Goal: Task Accomplishment & Management: Use online tool/utility

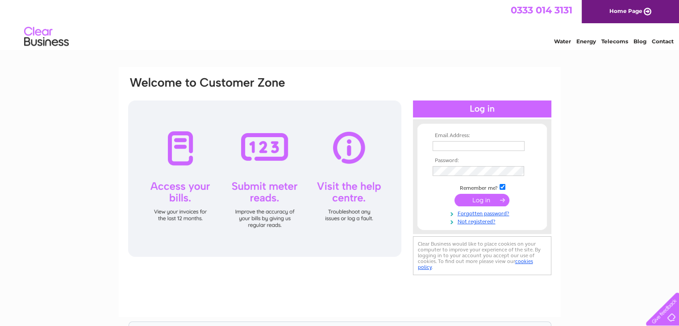
type input "robert@binkywoo.com"
click at [484, 199] on input "submit" at bounding box center [482, 200] width 55 height 13
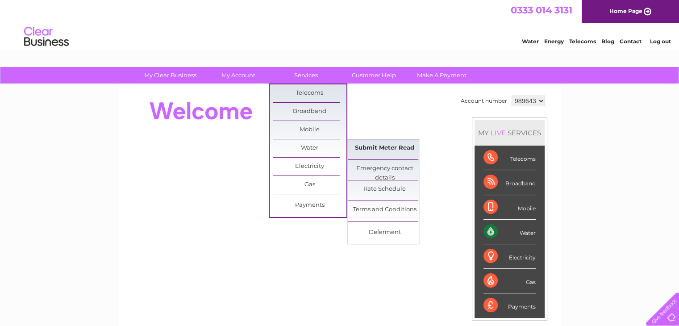
click at [372, 147] on link "Submit Meter Read" at bounding box center [385, 148] width 74 height 18
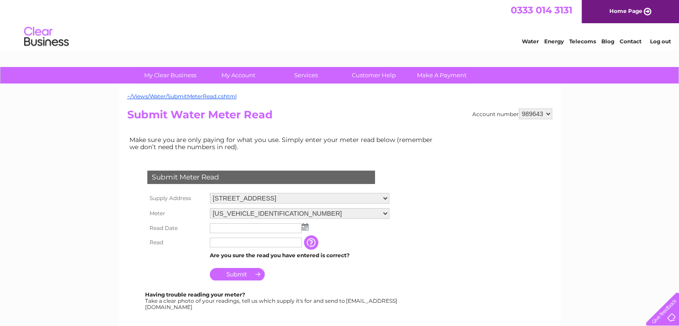
click at [304, 226] on img at bounding box center [305, 226] width 7 height 7
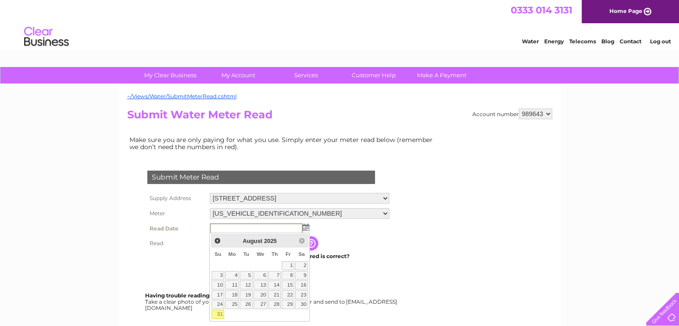
click at [220, 314] on link "31" at bounding box center [218, 314] width 13 height 9
type input "2025/08/31"
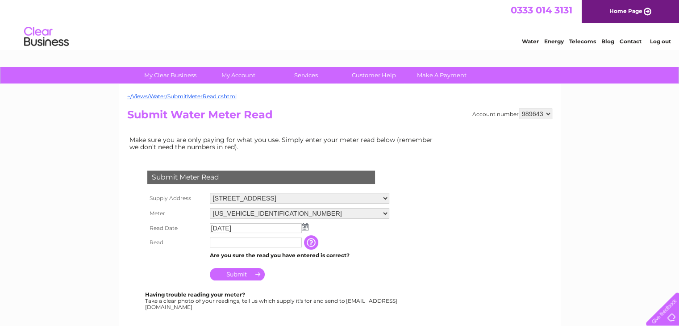
click at [245, 241] on input "text" at bounding box center [256, 243] width 92 height 10
type input "02714"
drag, startPoint x: 397, startPoint y: 245, endPoint x: 285, endPoint y: 264, distance: 113.2
click at [397, 245] on div "Submit Meter Read Supply Address 39 Thistle Street, Edinburgh, Midlothian, EH2 …" at bounding box center [263, 236] width 272 height 148
click at [235, 274] on input "Submit" at bounding box center [237, 274] width 55 height 13
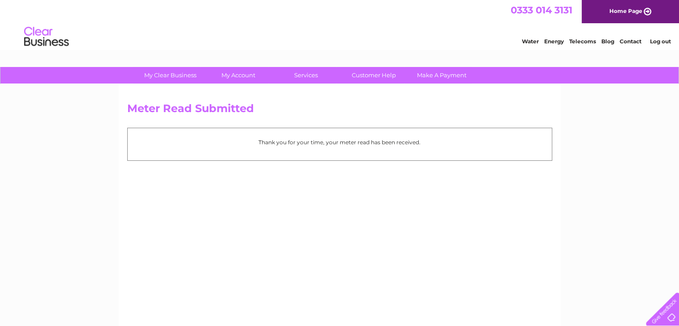
click at [661, 41] on link "Log out" at bounding box center [660, 41] width 21 height 7
